Goal: Understand site structure: Understand site structure

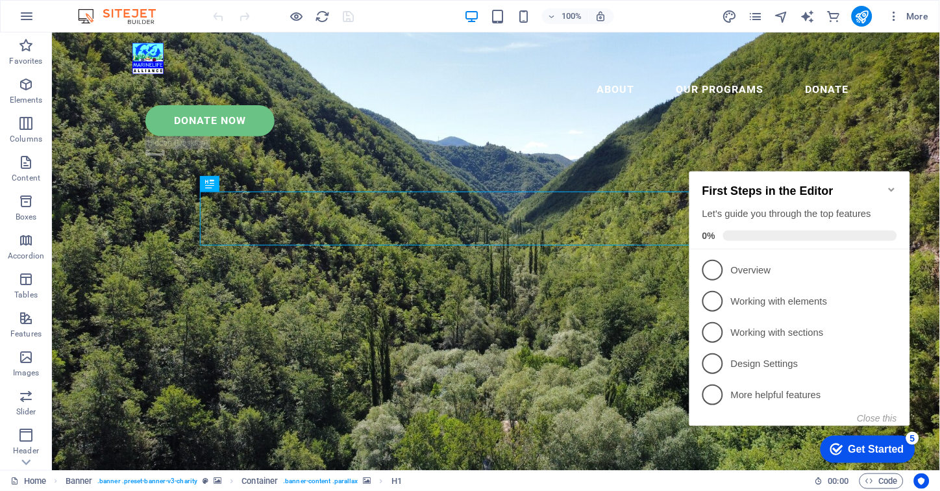
click at [892, 187] on icon "Minimize checklist" at bounding box center [891, 189] width 6 height 4
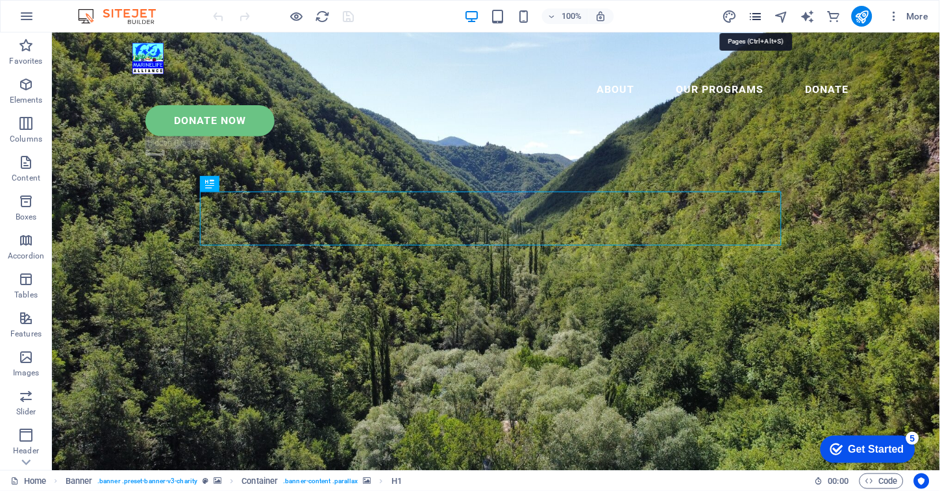
click at [898, 17] on icon "button" at bounding box center [894, 16] width 13 height 13
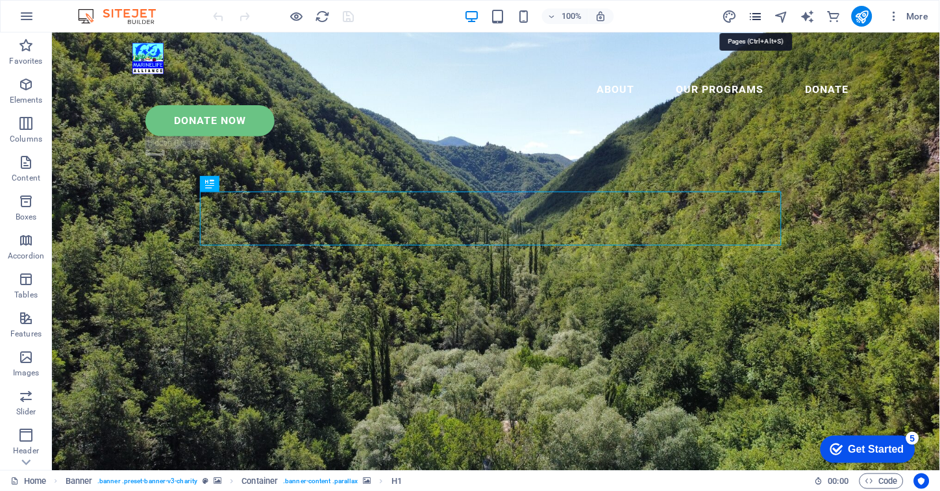
click at [872, 449] on div "Get Started" at bounding box center [876, 449] width 56 height 12
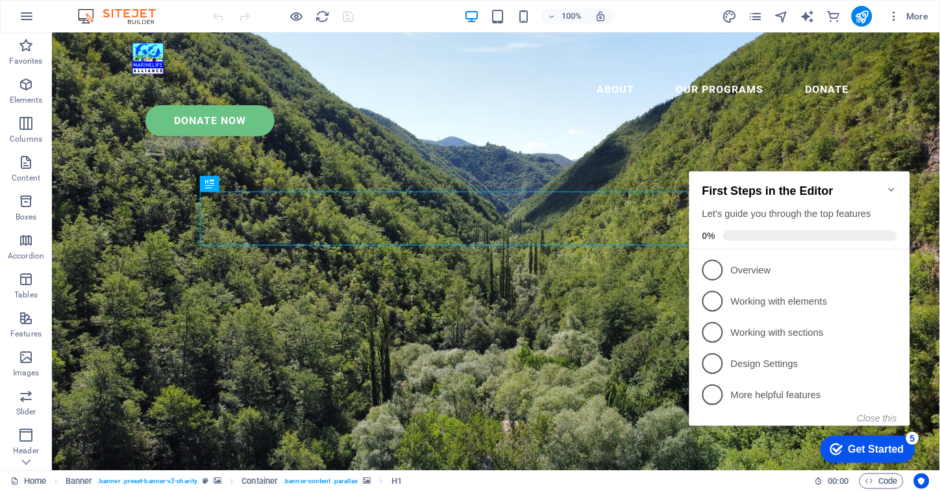
click at [887, 184] on icon "Minimize checklist" at bounding box center [891, 189] width 10 height 10
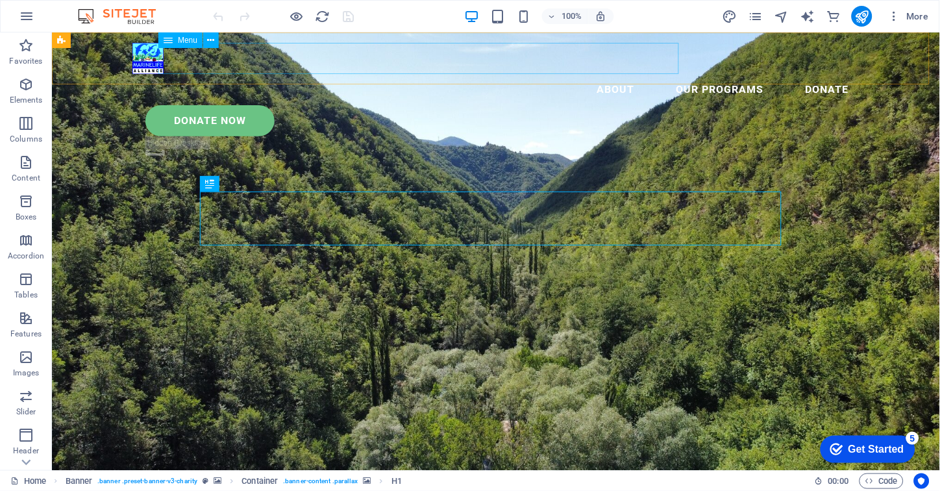
click at [524, 73] on nav "About Our Programs Donate" at bounding box center [495, 88] width 727 height 31
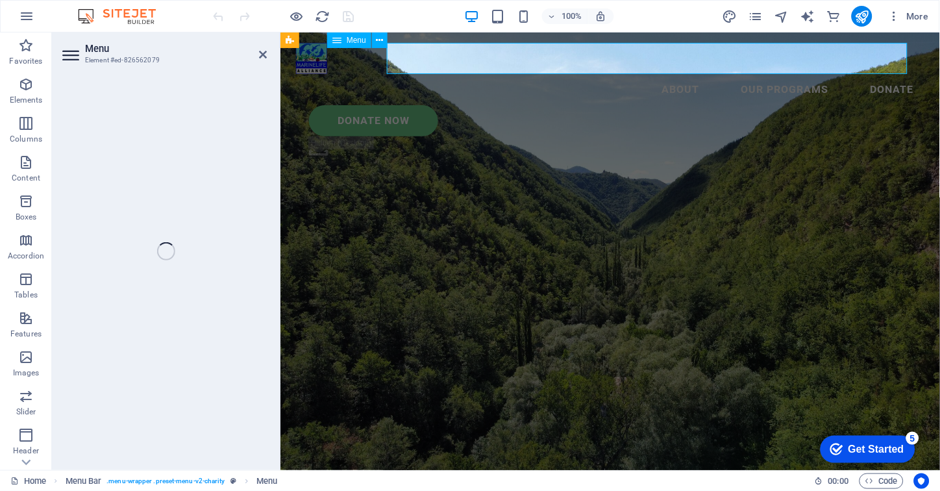
select select
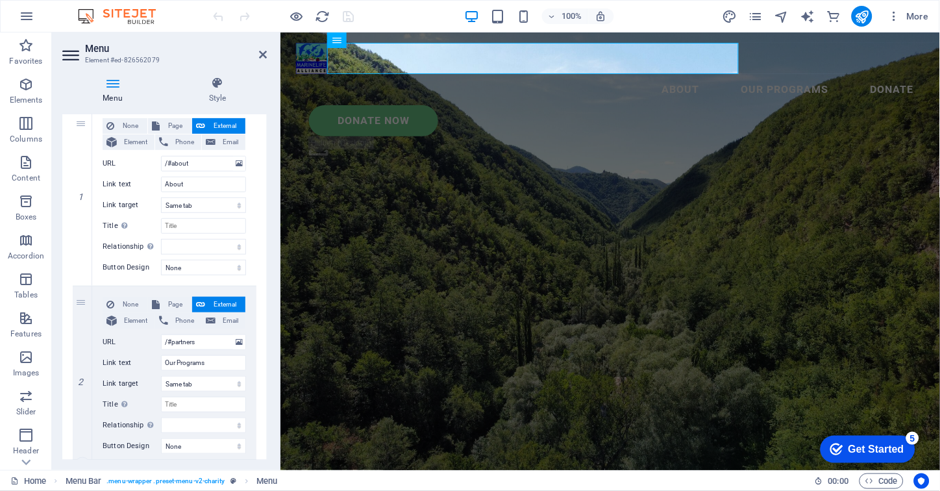
scroll to position [60, 0]
